Goal: Task Accomplishment & Management: Use online tool/utility

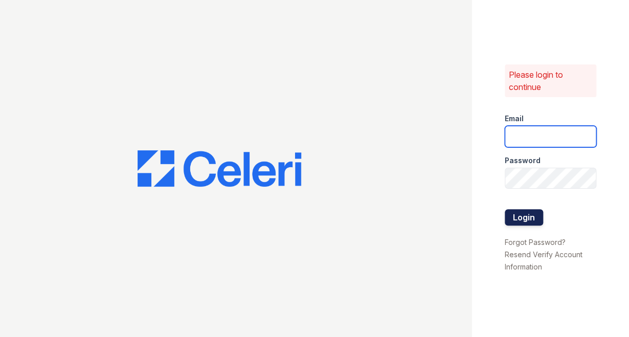
type input "[EMAIL_ADDRESS][DOMAIN_NAME]"
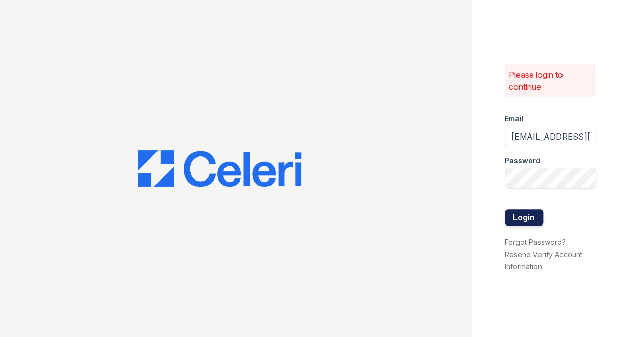
click at [532, 218] on button "Login" at bounding box center [524, 217] width 38 height 16
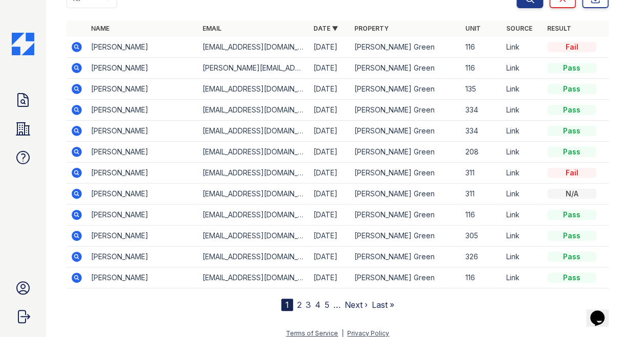
scroll to position [144, 0]
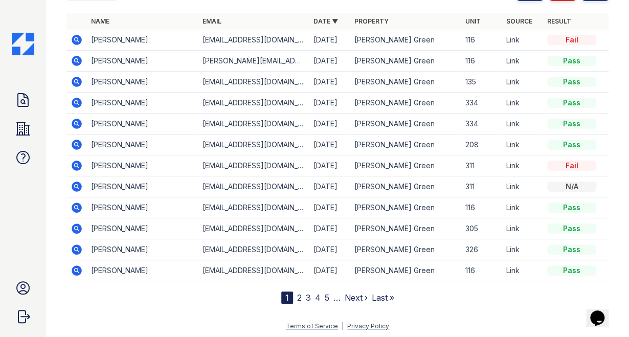
click at [297, 295] on link "2" at bounding box center [299, 298] width 5 height 10
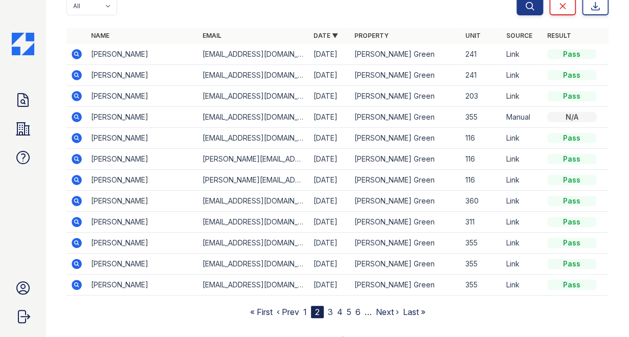
scroll to position [116, 0]
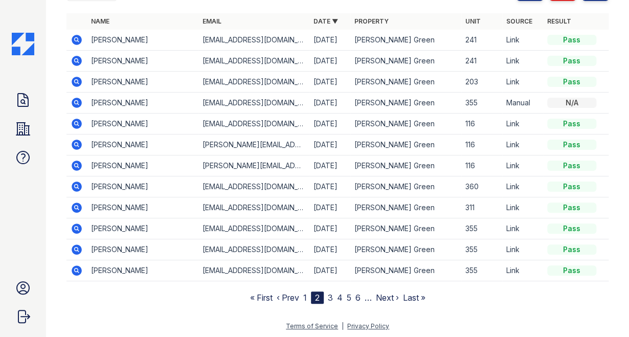
click at [328, 296] on link "3" at bounding box center [330, 298] width 5 height 10
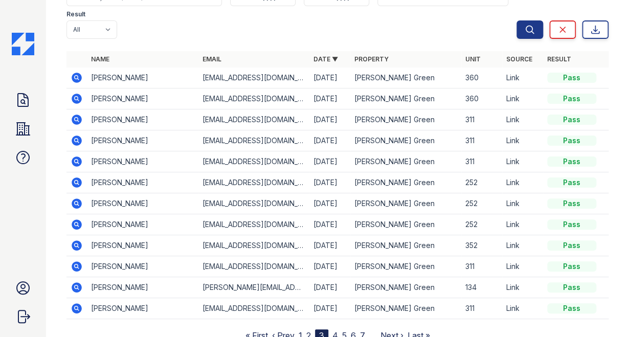
scroll to position [102, 0]
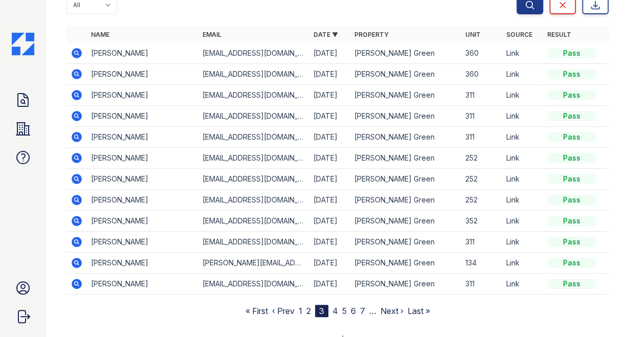
click at [76, 219] on icon at bounding box center [76, 220] width 3 height 3
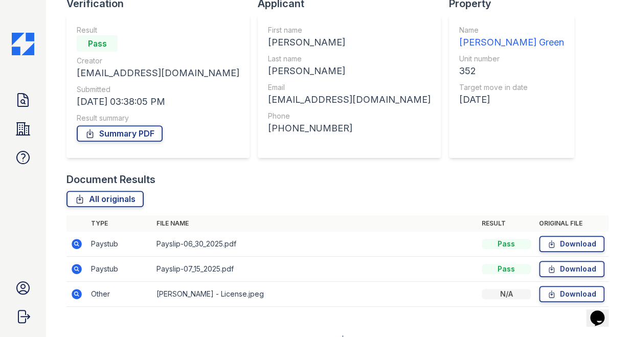
scroll to position [94, 0]
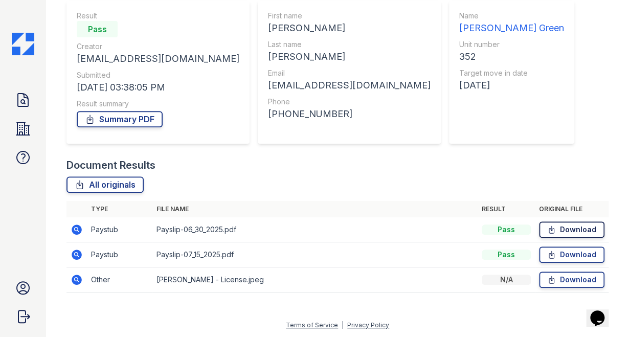
click at [581, 229] on link "Download" at bounding box center [571, 229] width 65 height 16
